Goal: Transaction & Acquisition: Purchase product/service

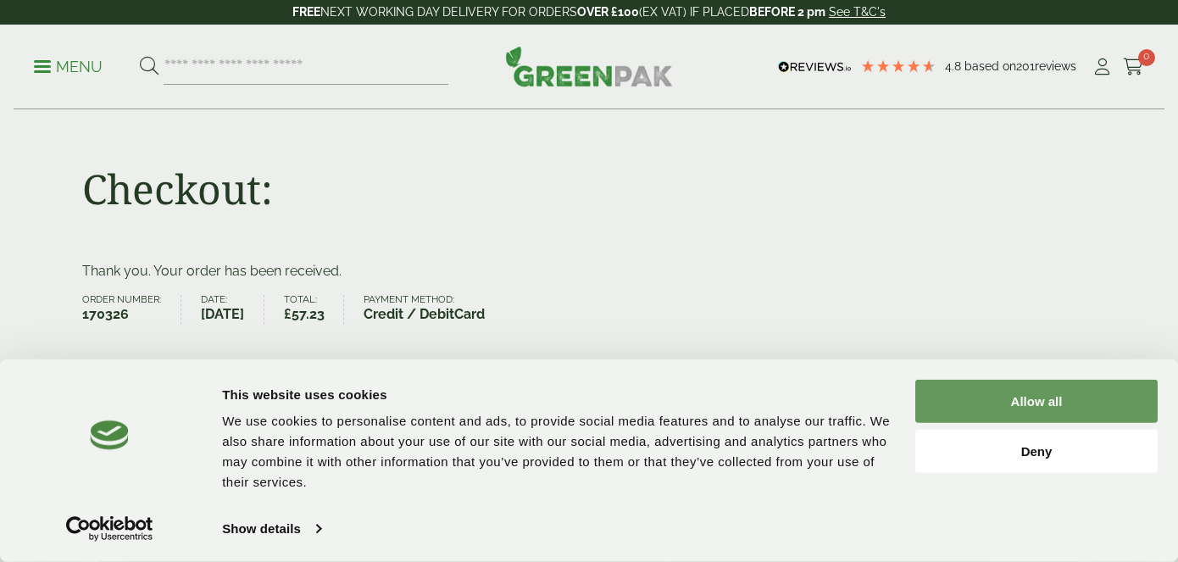
click at [1063, 397] on button "Allow all" at bounding box center [1037, 401] width 242 height 43
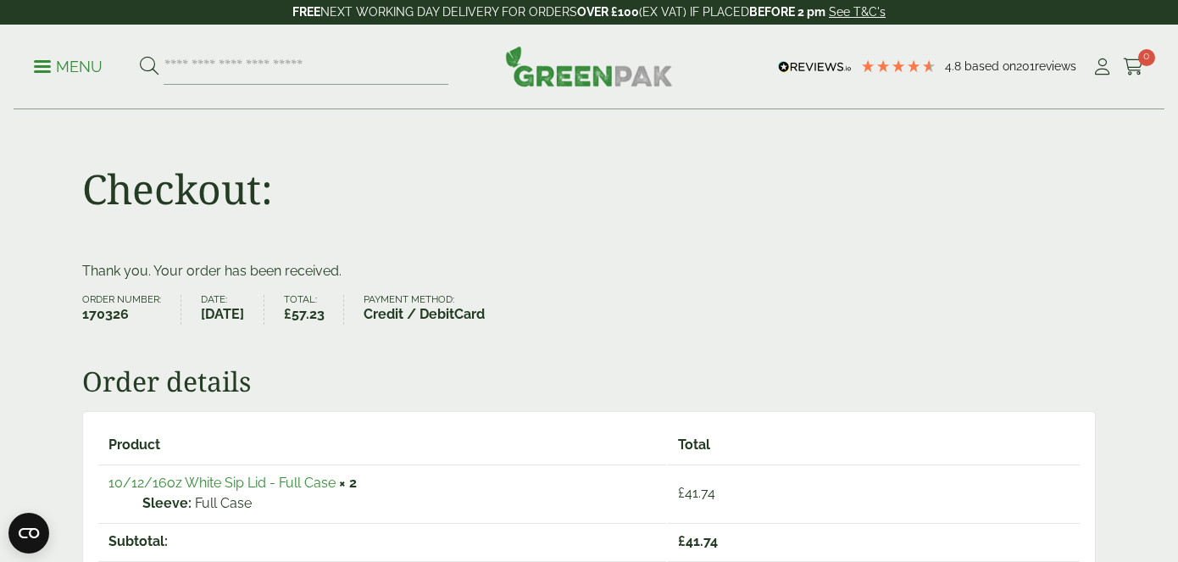
click at [265, 481] on link "10/12/16oz White Sip Lid - Full Case" at bounding box center [222, 483] width 227 height 16
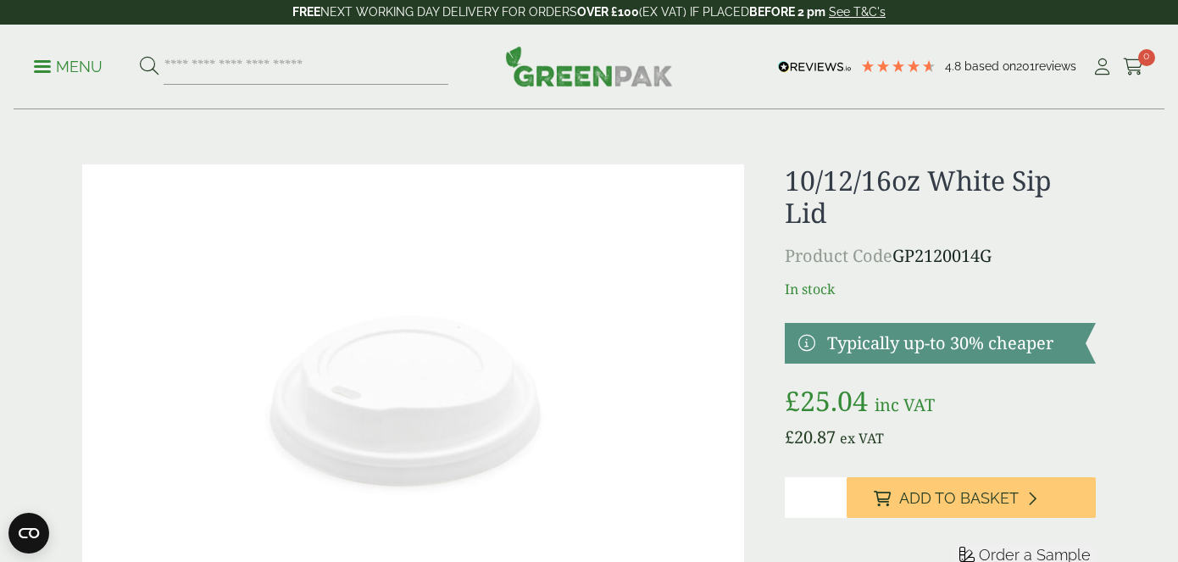
scroll to position [114, 0]
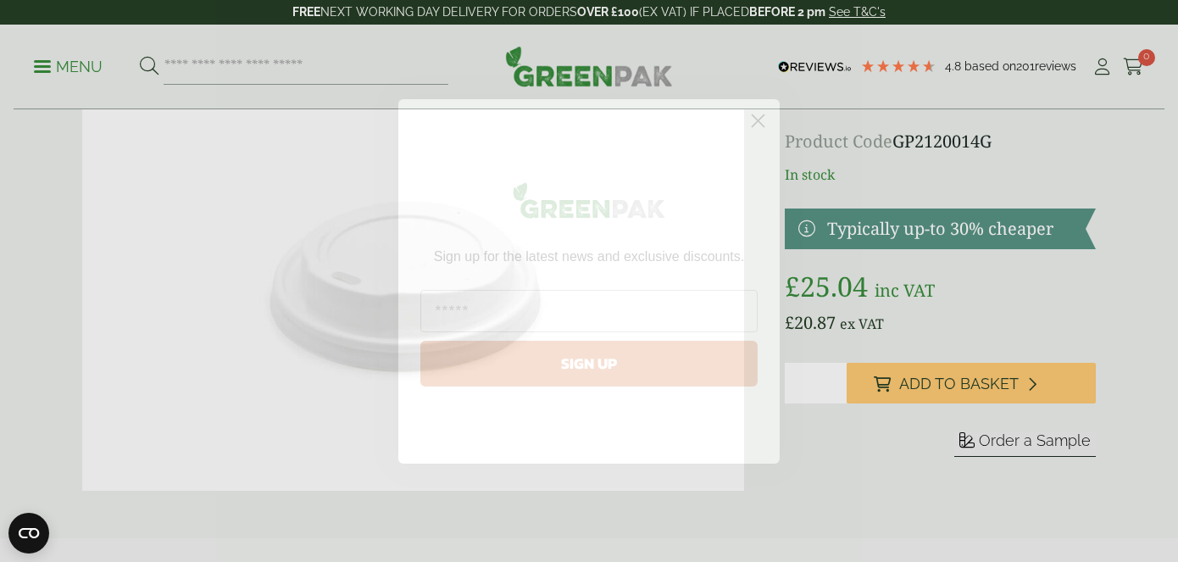
click at [756, 117] on circle "Close dialog" at bounding box center [758, 120] width 28 height 28
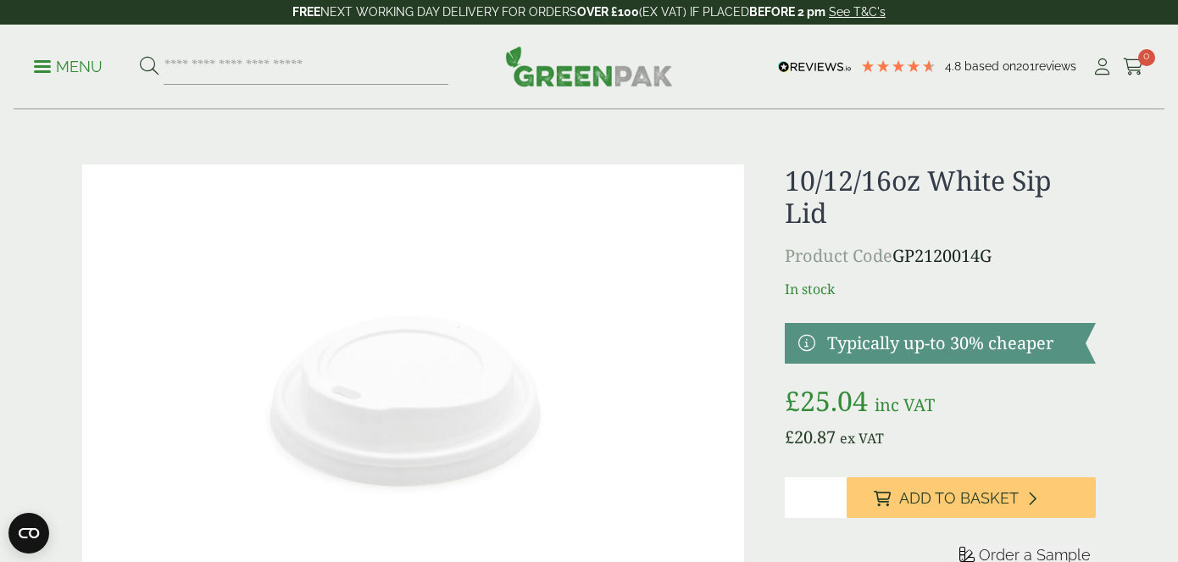
scroll to position [0, 0]
click at [242, 57] on input "search" at bounding box center [306, 67] width 285 height 36
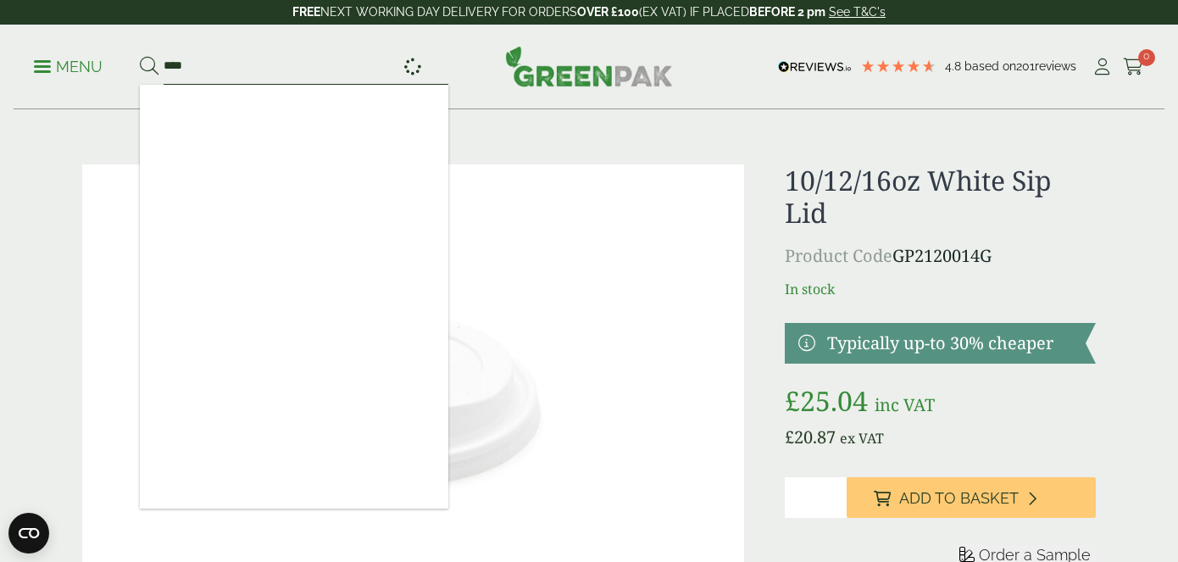
type input "****"
click at [148, 66] on button at bounding box center [149, 67] width 19 height 22
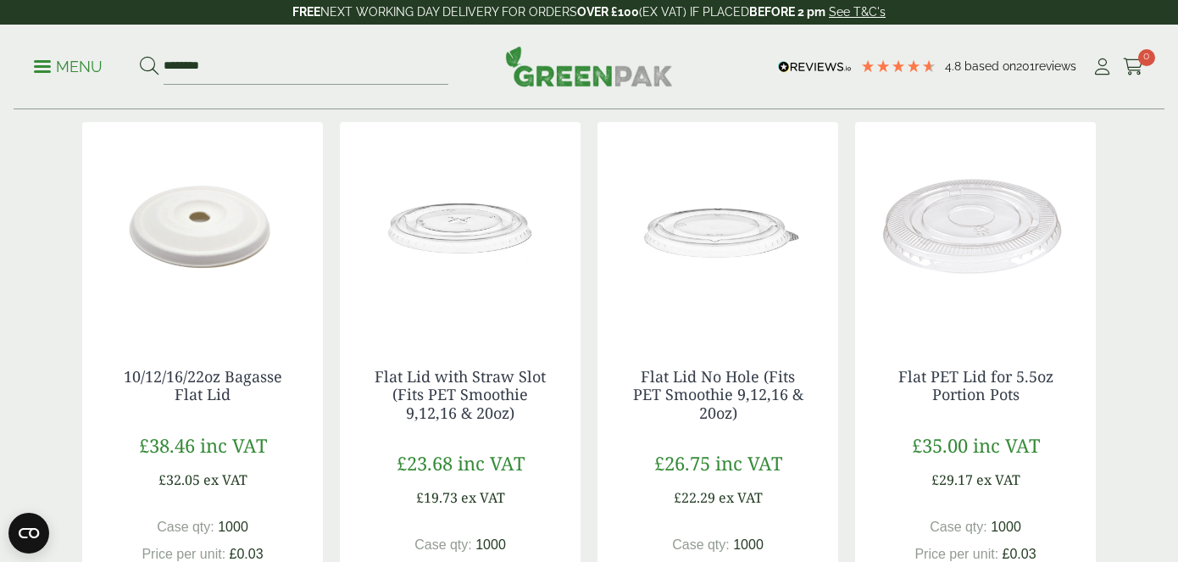
scroll to position [275, 0]
click at [450, 237] on img at bounding box center [460, 226] width 241 height 212
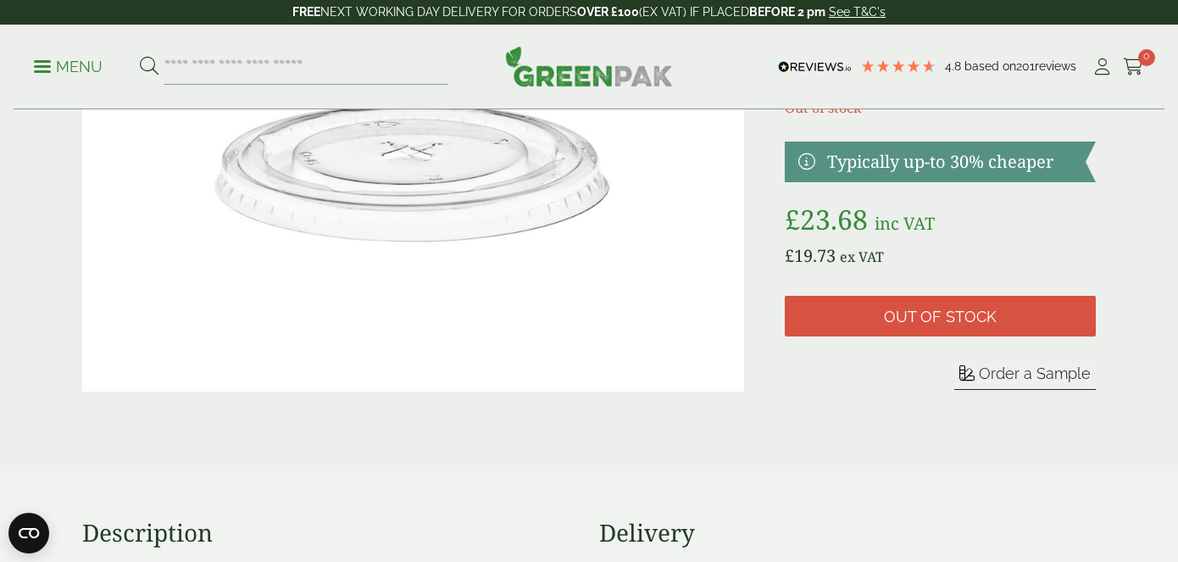
scroll to position [214, 0]
